Goal: Transaction & Acquisition: Purchase product/service

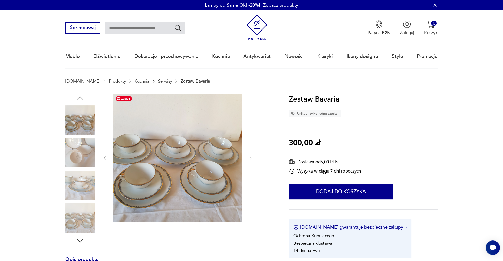
click at [173, 156] on img at bounding box center [177, 158] width 128 height 128
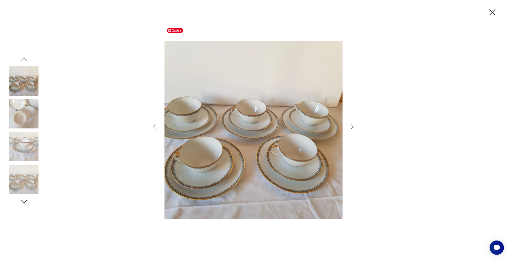
click at [244, 140] on img at bounding box center [253, 130] width 178 height 209
click at [351, 125] on icon "button" at bounding box center [352, 126] width 7 height 7
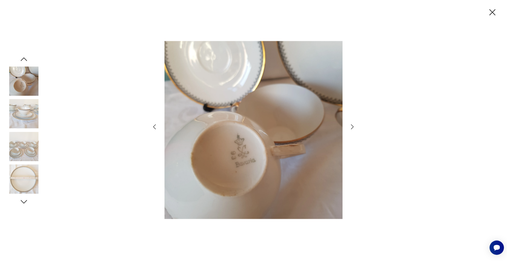
click at [353, 126] on icon "button" at bounding box center [352, 126] width 3 height 5
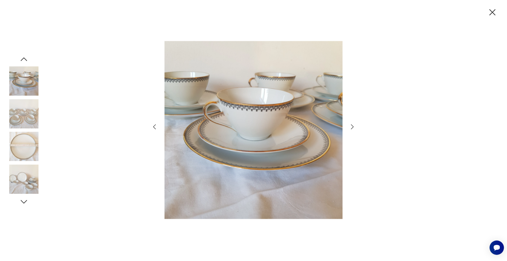
click at [353, 126] on icon "button" at bounding box center [352, 126] width 3 height 5
